Goal: Task Accomplishment & Management: Use online tool/utility

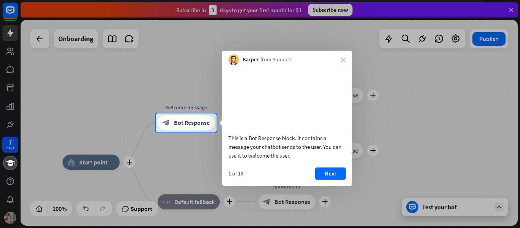
click at [209, 147] on div at bounding box center [260, 181] width 520 height 96
click at [336, 179] on button "Next" at bounding box center [330, 174] width 30 height 12
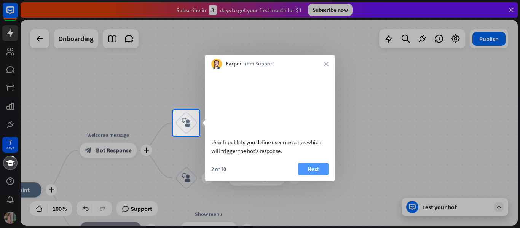
click at [305, 175] on button "Next" at bounding box center [313, 169] width 30 height 12
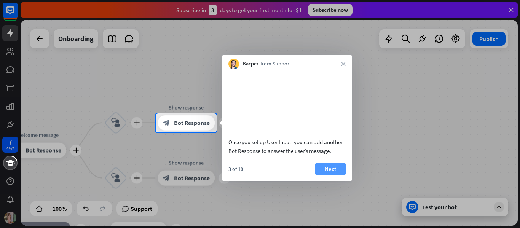
click at [338, 175] on button "Next" at bounding box center [330, 169] width 30 height 12
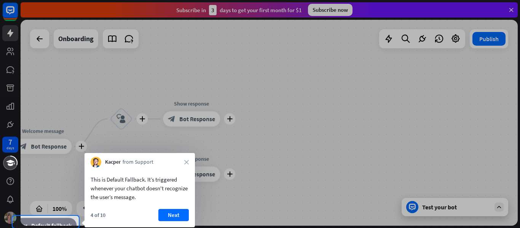
drag, startPoint x: 196, startPoint y: 88, endPoint x: 165, endPoint y: 77, distance: 33.4
click at [165, 77] on div at bounding box center [260, 108] width 520 height 216
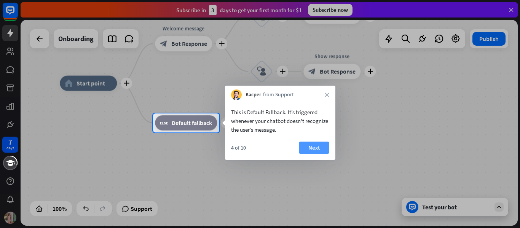
click at [325, 142] on button "Next" at bounding box center [314, 148] width 30 height 12
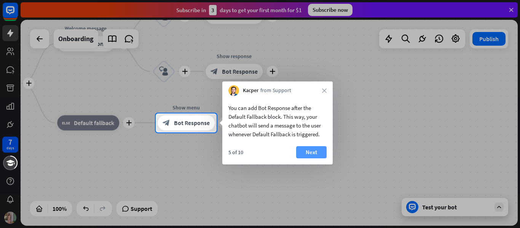
click at [306, 152] on button "Next" at bounding box center [311, 152] width 30 height 12
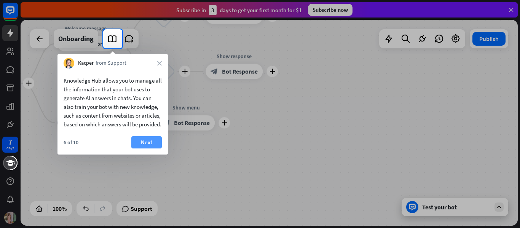
click at [147, 149] on button "Next" at bounding box center [146, 142] width 30 height 12
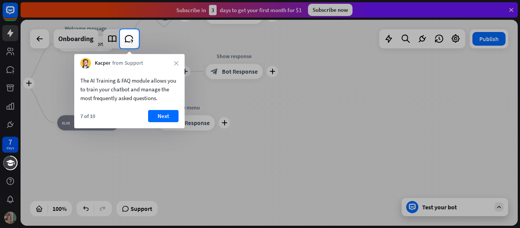
click at [174, 65] on div "Kacper from Support close" at bounding box center [129, 61] width 110 height 14
click at [178, 62] on icon "close" at bounding box center [176, 63] width 5 height 5
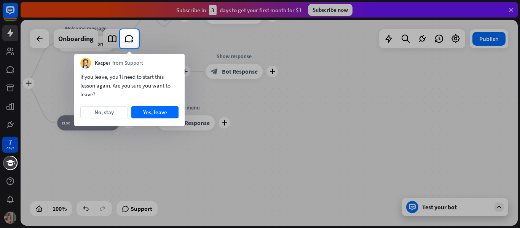
click at [152, 119] on div "If you leave, you’ll need to start this lesson again. Are you sure you want to …" at bounding box center [129, 98] width 110 height 58
click at [154, 114] on button "Yes, leave" at bounding box center [154, 112] width 47 height 12
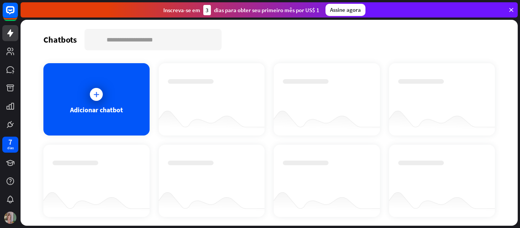
click at [345, 41] on div "Chatbots procurar" at bounding box center [269, 39] width 452 height 21
click at [57, 136] on div "Adicionar chatbot" at bounding box center [269, 140] width 452 height 154
click at [60, 121] on div "Adicionar chatbot" at bounding box center [96, 99] width 106 height 72
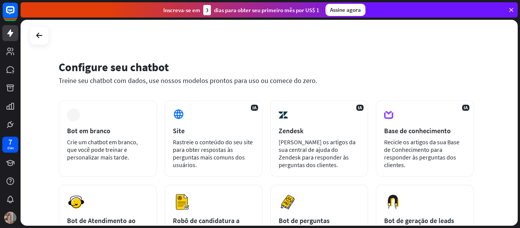
drag, startPoint x: 520, startPoint y: 70, endPoint x: 519, endPoint y: 112, distance: 41.9
click at [519, 112] on div "Configure seu chatbot Treine seu chatbot com dados, use nossos modelos prontos …" at bounding box center [271, 124] width 500 height 208
click at [463, 85] on div "Configure seu chatbot Treine seu chatbot com dados, use nossos modelos prontos …" at bounding box center [267, 77] width 416 height 46
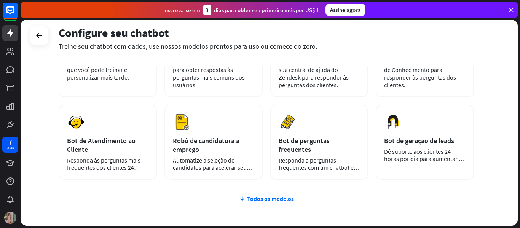
scroll to position [78, 0]
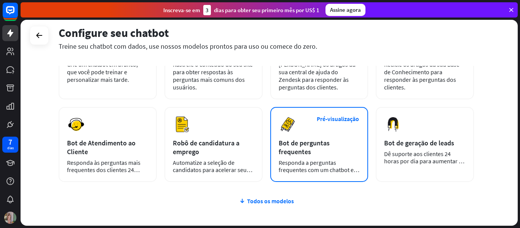
click at [302, 136] on div "Pré-visualização Bot de perguntas frequentes Responda a perguntas frequentes co…" at bounding box center [319, 144] width 98 height 75
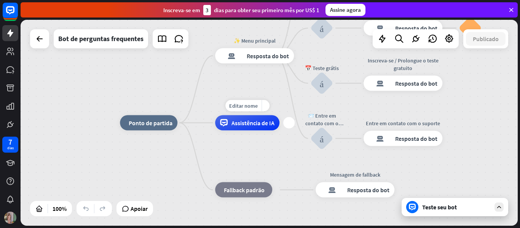
click at [275, 130] on div "Assistência de IA" at bounding box center [247, 122] width 64 height 15
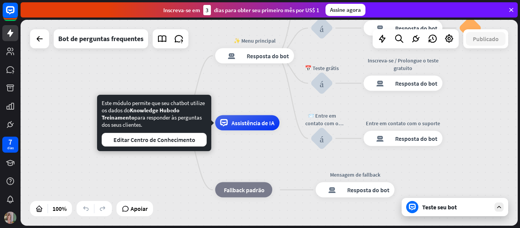
click at [235, 164] on div "casa_2 Ponto de partida ✨ Menu principal resposta do bot de bloco Resposta do b…" at bounding box center [369, 226] width 498 height 206
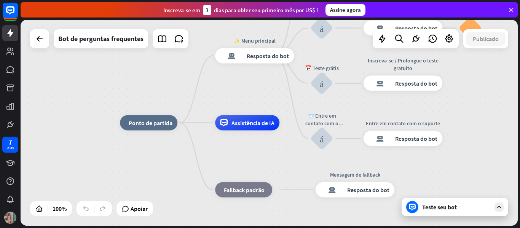
click at [444, 211] on font "Teste seu bot" at bounding box center [440, 207] width 35 height 8
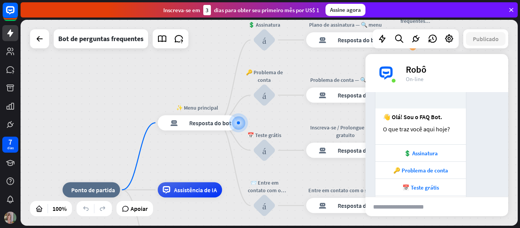
scroll to position [99, 0]
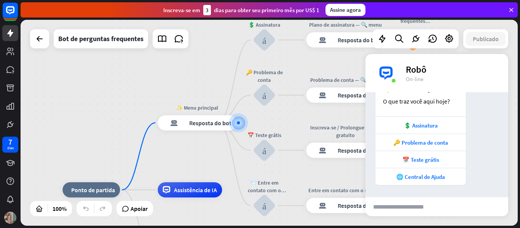
click at [471, 202] on font "enviar" at bounding box center [475, 206] width 55 height 9
click at [429, 208] on input "text" at bounding box center [404, 206] width 77 height 19
paste input "**********"
click at [448, 209] on div "bloco_anexo" at bounding box center [445, 207] width 5 height 9
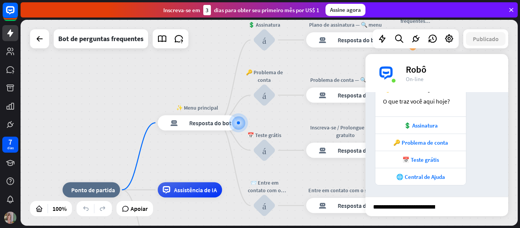
click at [435, 209] on input "**********" at bounding box center [404, 206] width 77 height 19
type input "**********"
